Goal: Communication & Community: Answer question/provide support

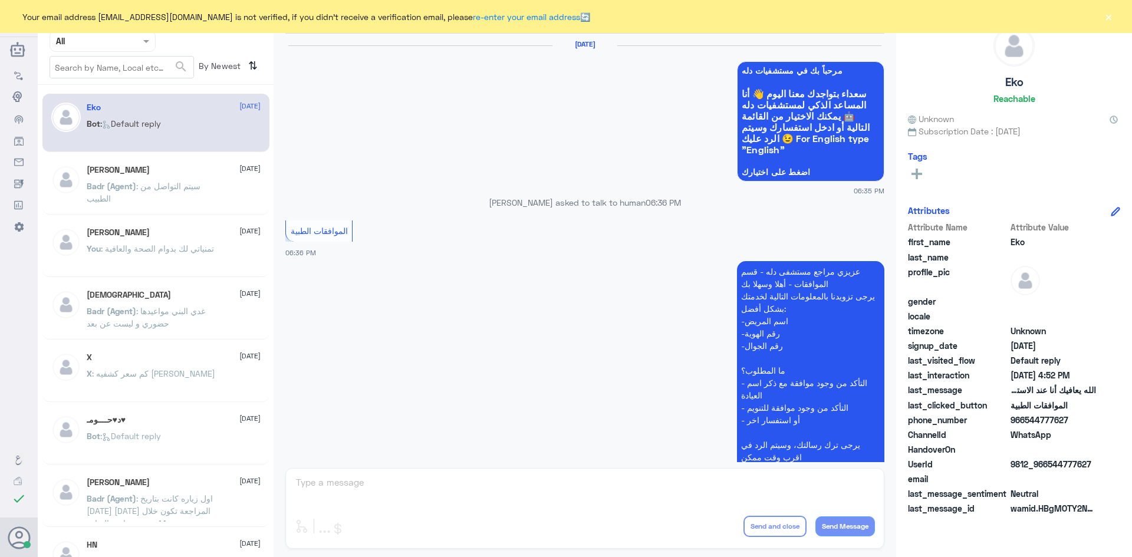
scroll to position [1126, 0]
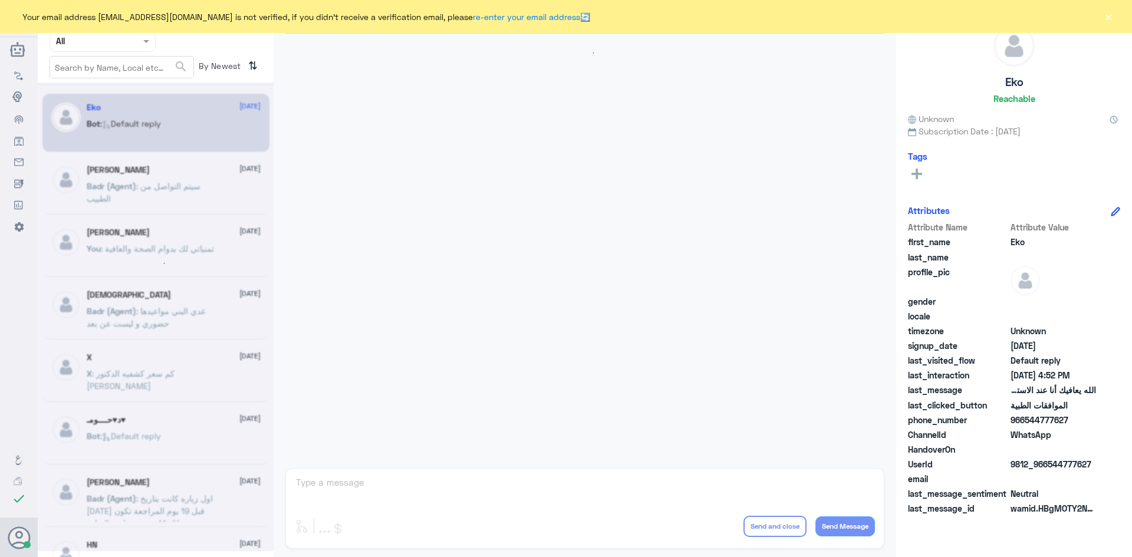
scroll to position [1126, 0]
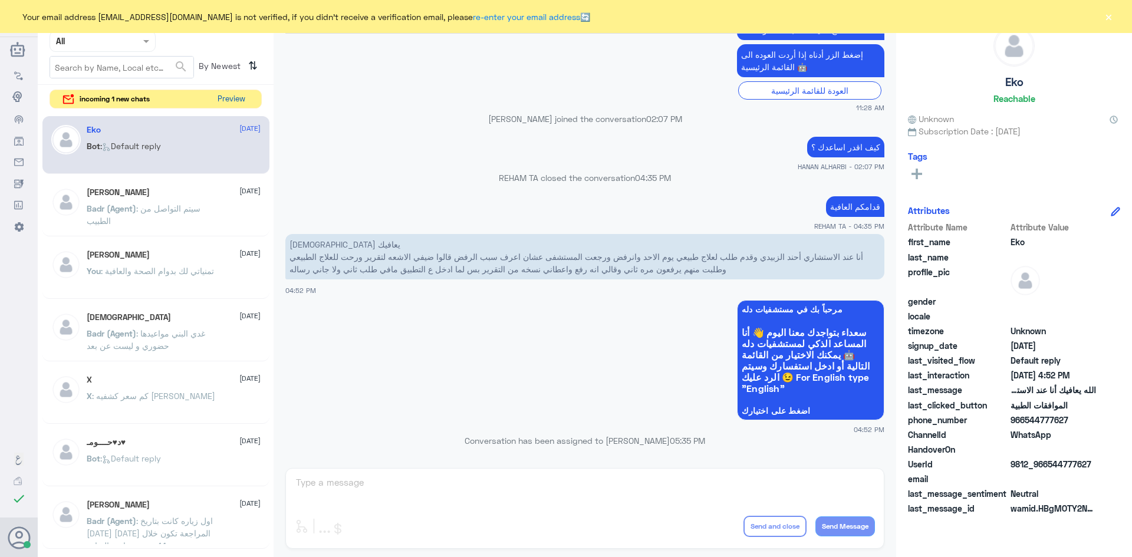
click at [228, 95] on button "Preview" at bounding box center [231, 99] width 37 height 18
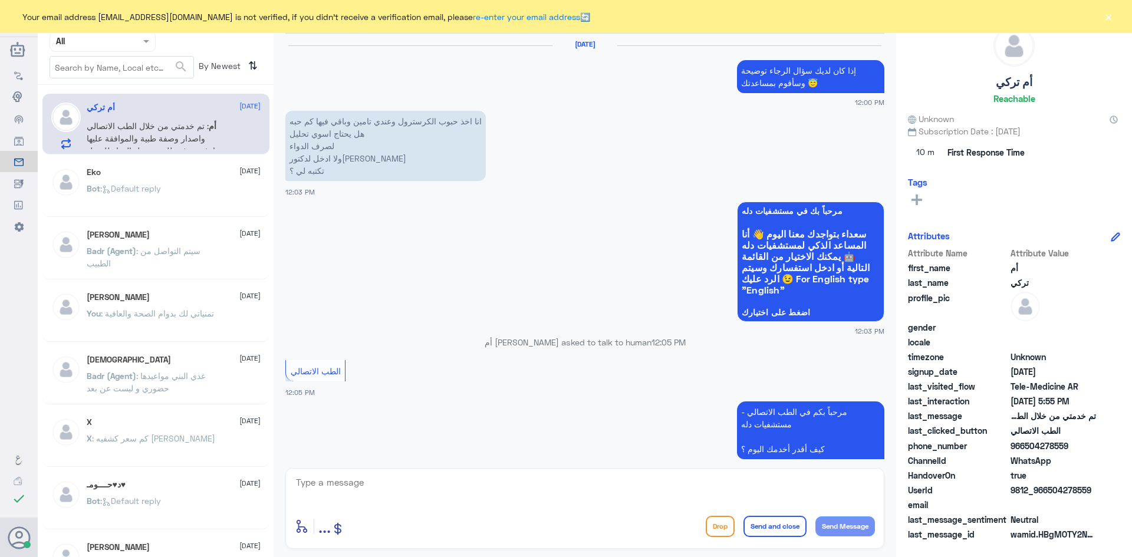
scroll to position [729, 0]
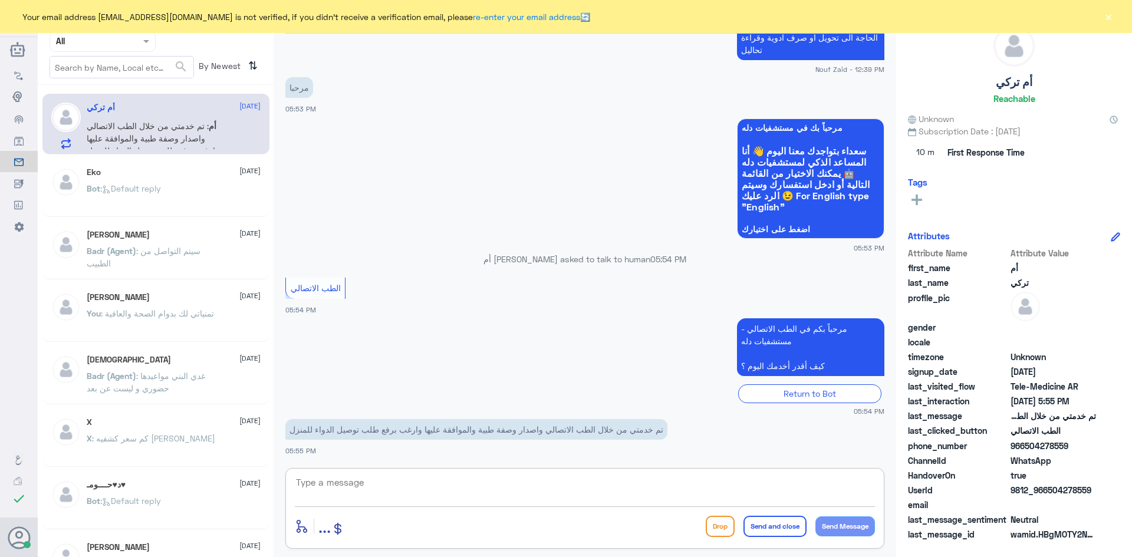
click at [361, 491] on textarea at bounding box center [585, 488] width 580 height 29
paste textarea "مرحبا معك عبدالكريم من الطب الاتصالي"
type textarea "مرحبا معك عبدالكريم من الطب الاتصالي"
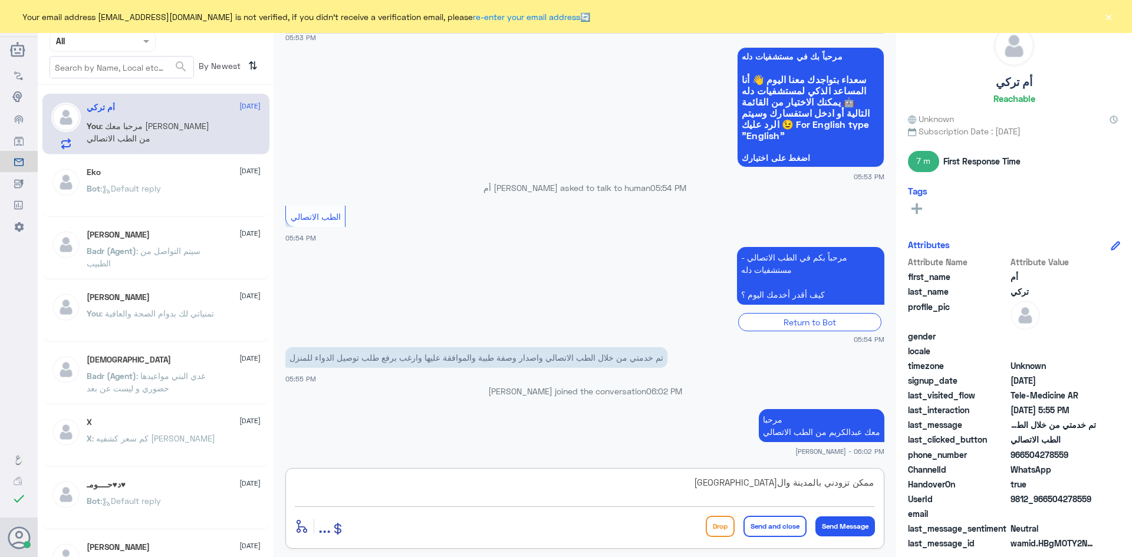
type textarea "ممكن تزودني بالمدينة والحي السكني"
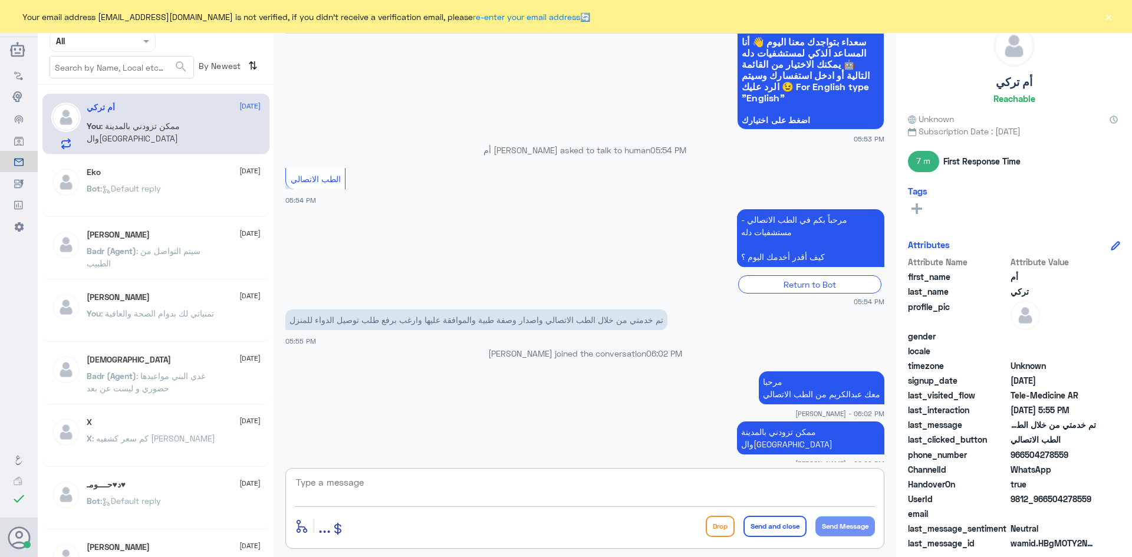
click at [1112, 18] on button "×" at bounding box center [1108, 17] width 12 height 12
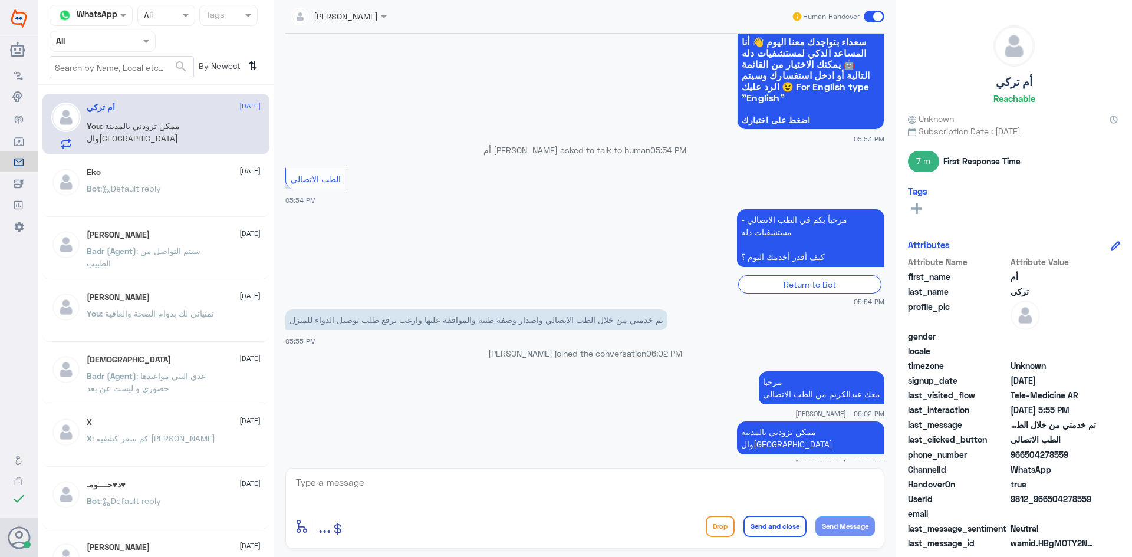
drag, startPoint x: 1089, startPoint y: 501, endPoint x: 1049, endPoint y: 500, distance: 40.7
click at [1049, 500] on span "9812_966504278559" at bounding box center [1052, 499] width 85 height 12
copy span "504278559"
click at [516, 482] on textarea at bounding box center [585, 488] width 580 height 29
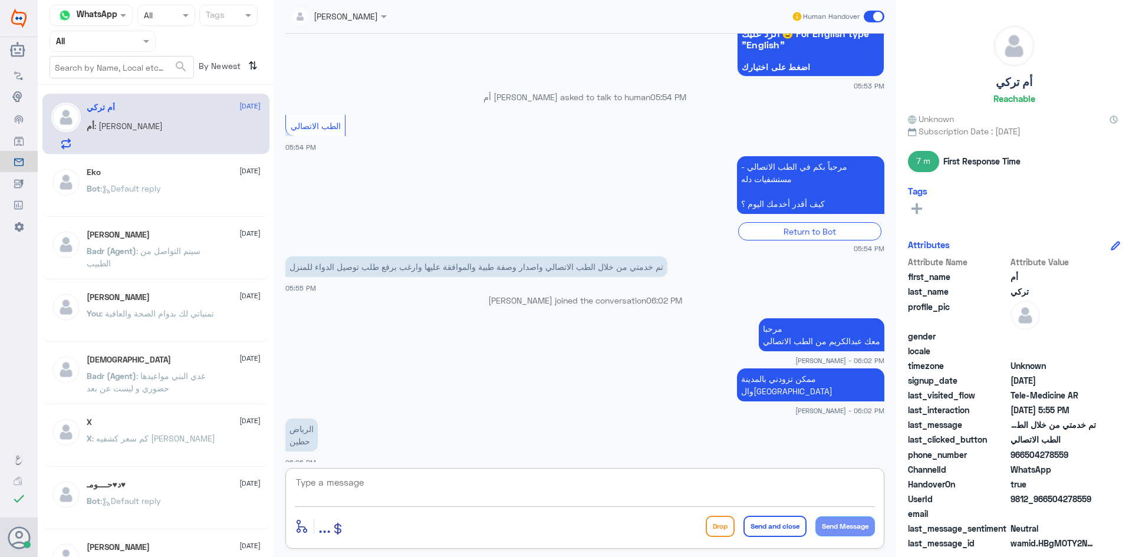
click at [648, 491] on textarea at bounding box center [585, 488] width 580 height 29
type textarea "ابشري راح يتواصلون معك خلال يوم أو يومين"
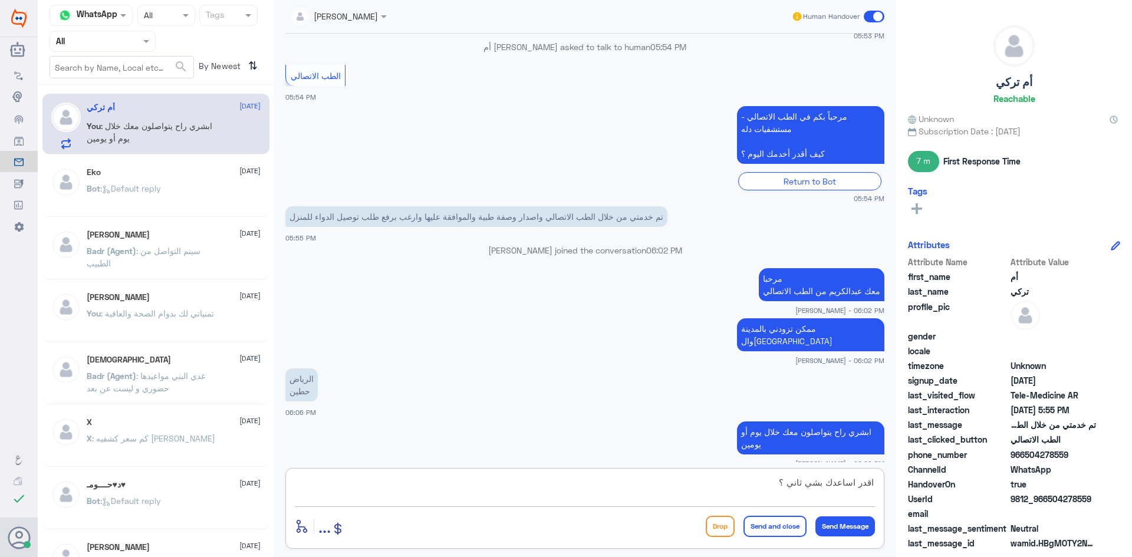
type textarea "اقدر اساعدك بشي ثاني ؟"
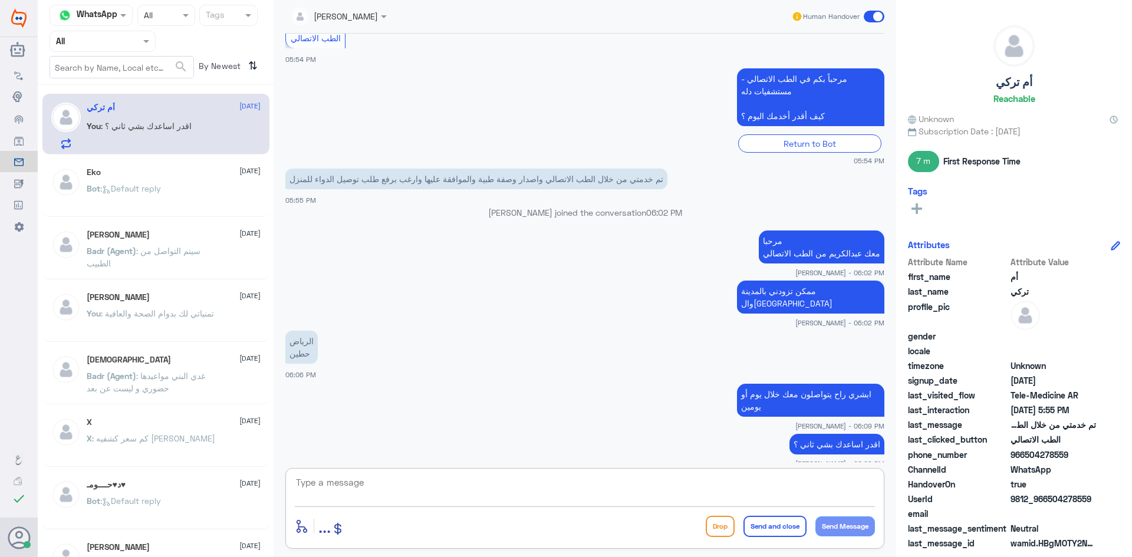
click at [868, 17] on span at bounding box center [874, 17] width 21 height 12
click at [0, 0] on input "checkbox" at bounding box center [0, 0] width 0 height 0
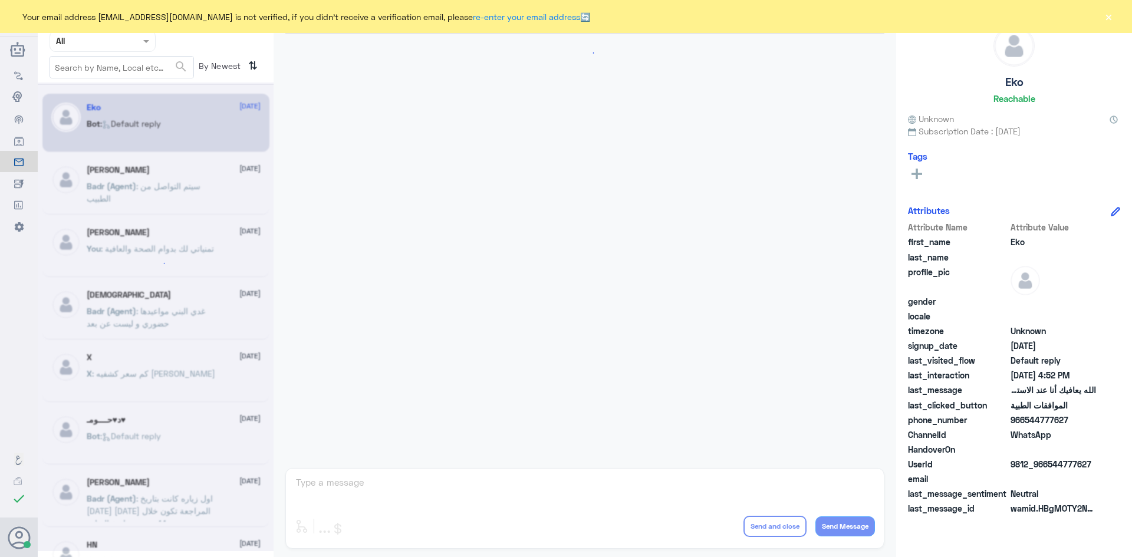
scroll to position [1126, 0]
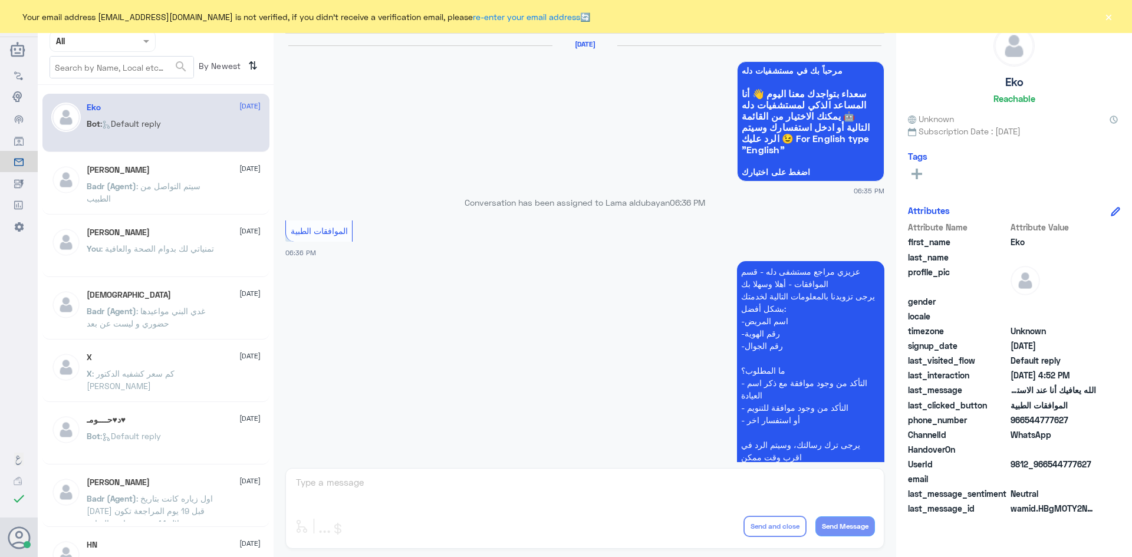
scroll to position [1126, 0]
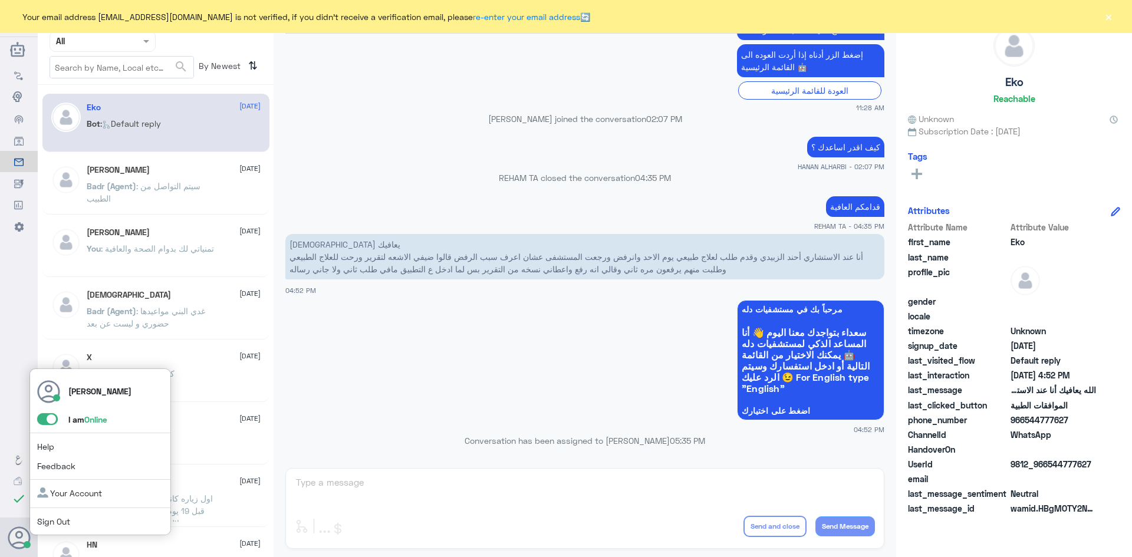
click at [47, 421] on span at bounding box center [47, 419] width 21 height 12
click at [0, 0] on input "checkbox" at bounding box center [0, 0] width 0 height 0
